Goal: Information Seeking & Learning: Learn about a topic

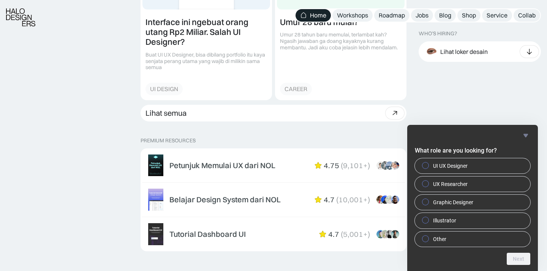
scroll to position [1101, 0]
click at [393, 111] on div at bounding box center [395, 113] width 8 height 8
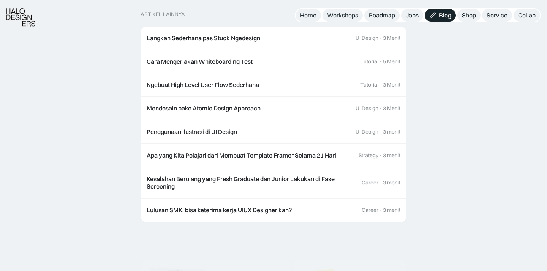
scroll to position [117, 0]
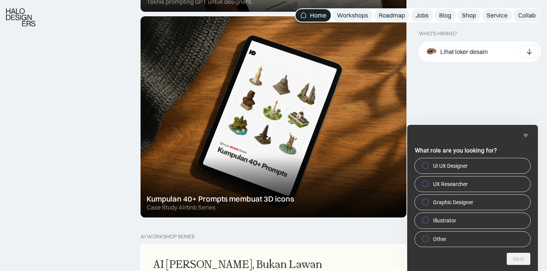
scroll to position [454, 0]
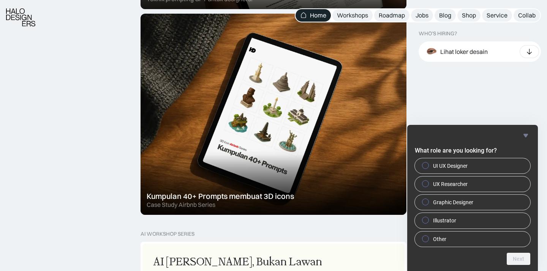
click at [523, 134] on icon "Hide survey" at bounding box center [525, 135] width 5 height 3
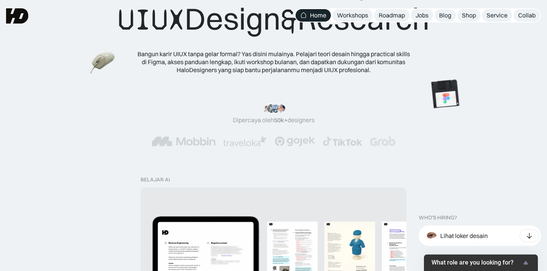
scroll to position [22, 0]
